Goal: Task Accomplishment & Management: Manage account settings

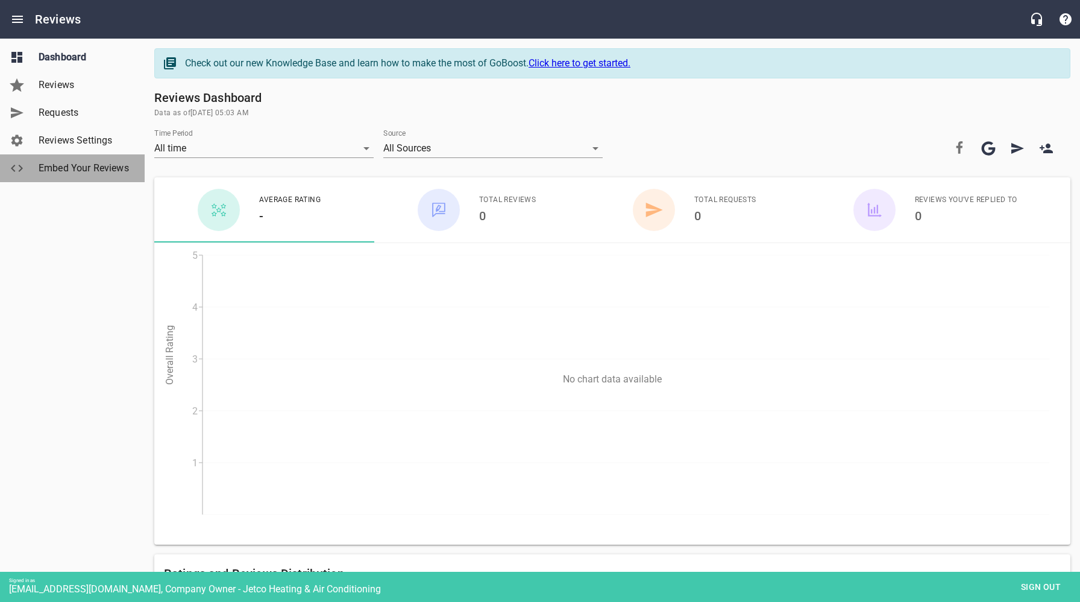
click at [80, 168] on span "Embed Your Reviews" at bounding box center [85, 168] width 92 height 14
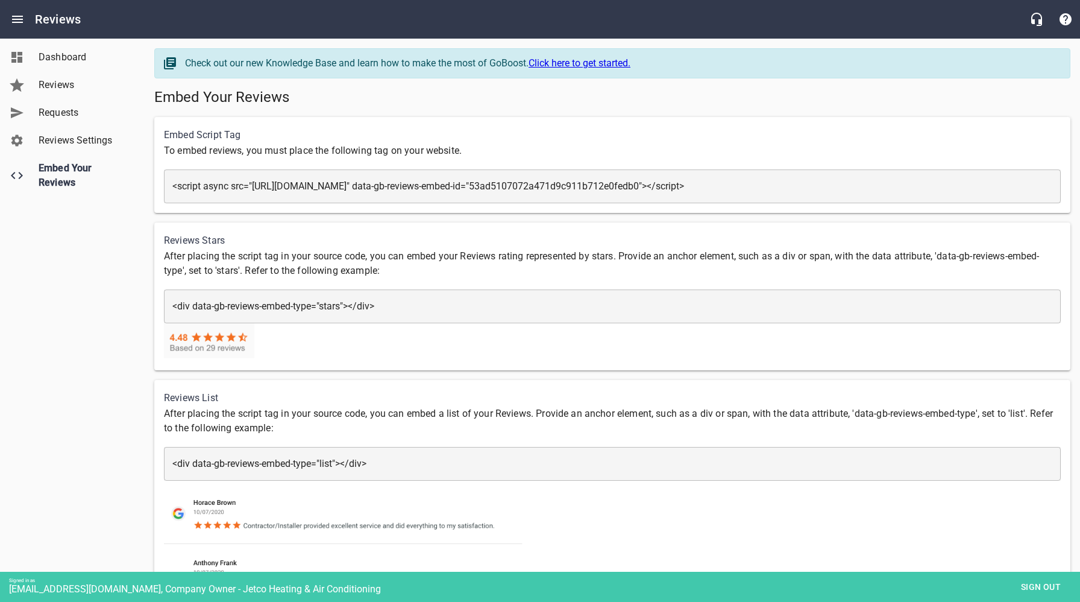
click at [45, 367] on div "Dashboard Reviews Requests Reviews Settings Embed Your Reviews" at bounding box center [72, 301] width 145 height 602
click at [74, 136] on span "Reviews Settings" at bounding box center [85, 140] width 92 height 14
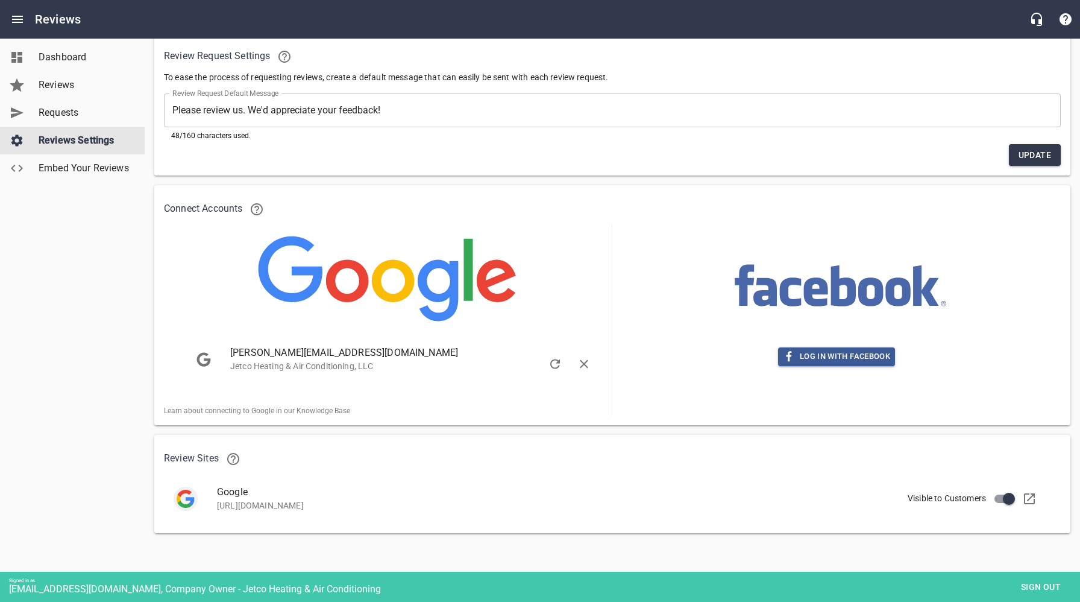
scroll to position [81, 0]
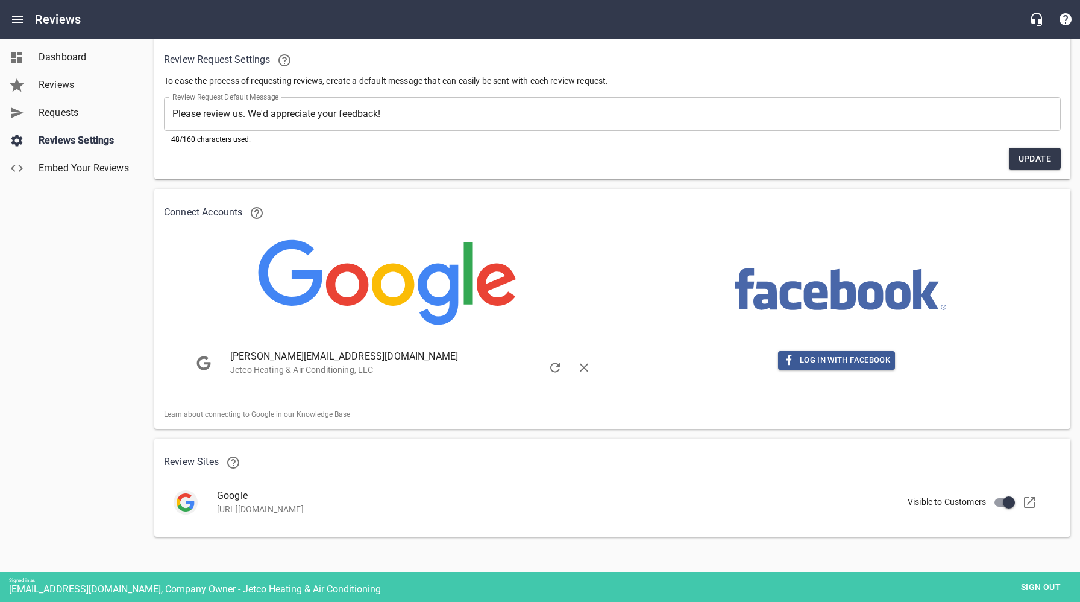
click at [72, 64] on span "Dashboard" at bounding box center [85, 57] width 92 height 14
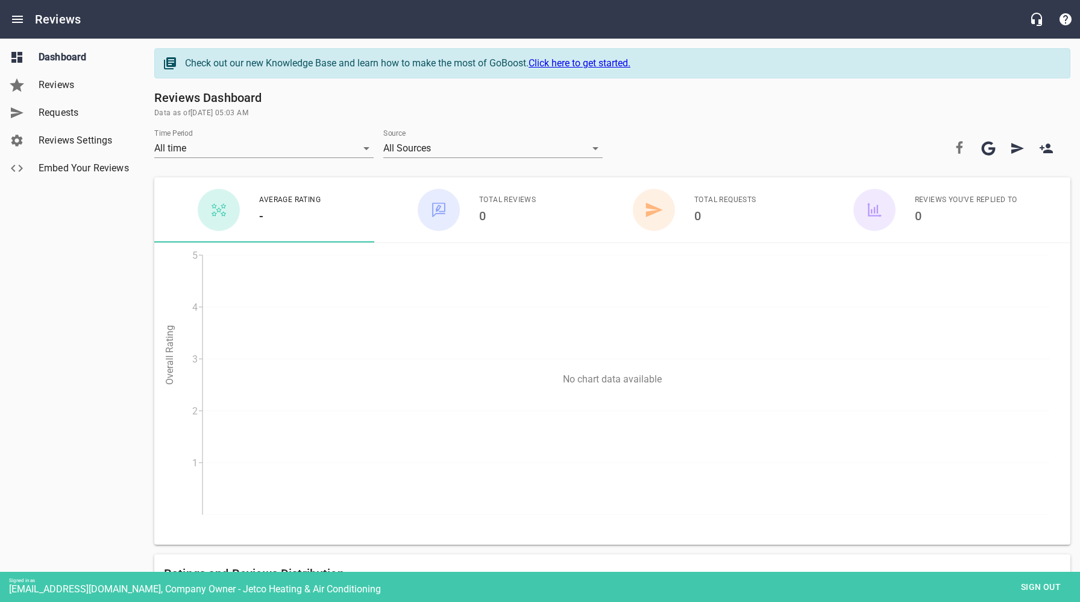
click at [1068, 587] on button "Sign out" at bounding box center [1041, 587] width 60 height 22
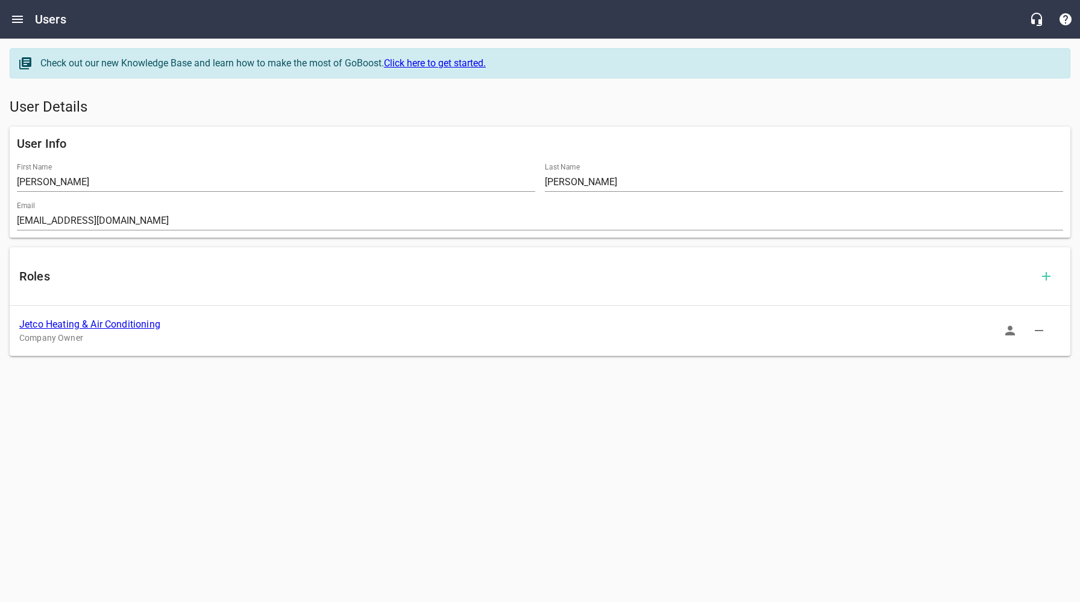
click at [120, 324] on link "Jetco Heating & Air Conditioning" at bounding box center [89, 323] width 141 height 11
